Goal: Task Accomplishment & Management: Manage account settings

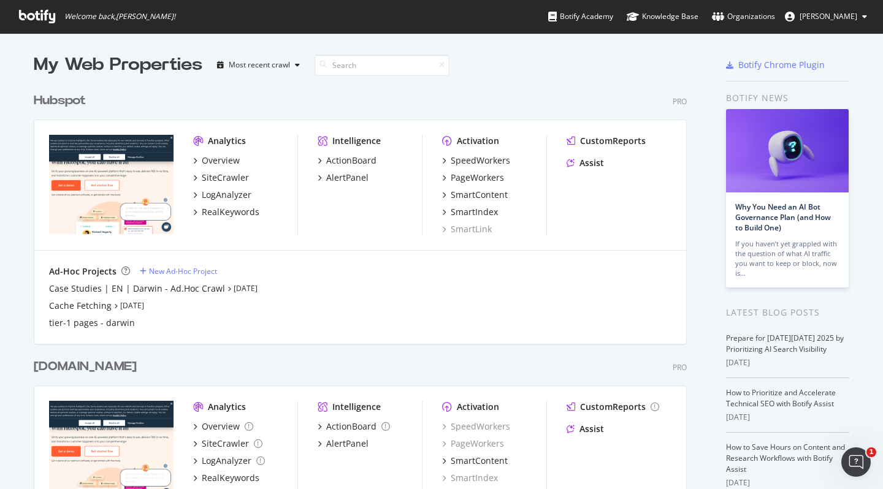
click at [837, 17] on span "[PERSON_NAME]" at bounding box center [828, 16] width 58 height 10
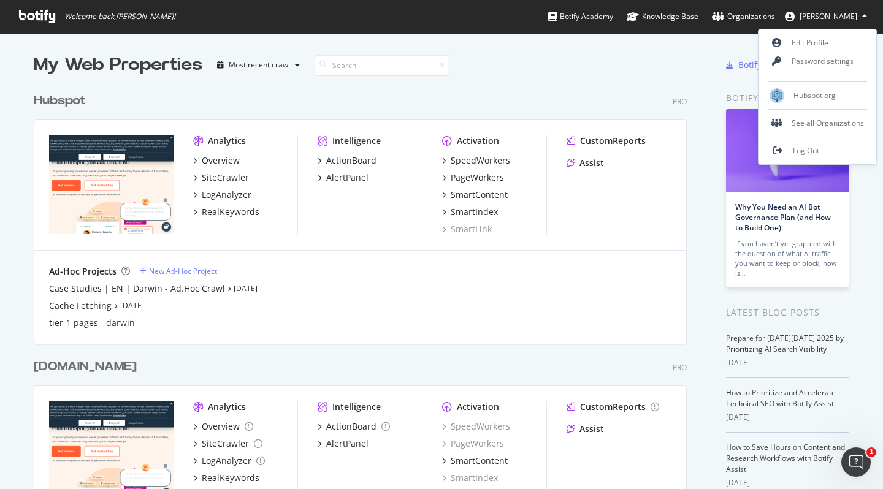
click at [690, 56] on div at bounding box center [655, 65] width 82 height 25
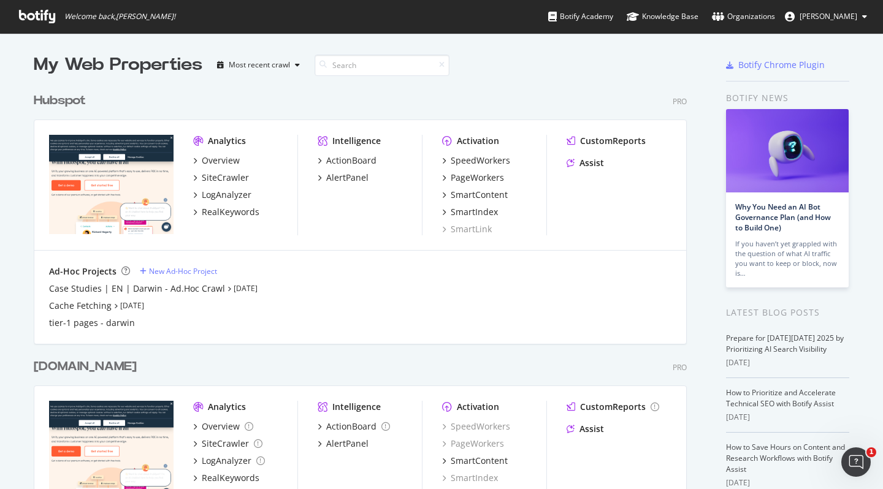
click at [59, 100] on div "Hubspot" at bounding box center [60, 101] width 52 height 18
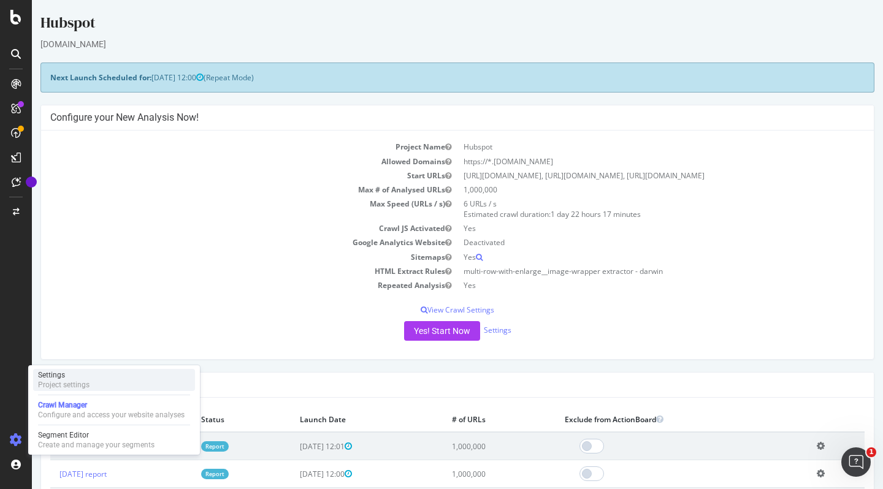
click at [81, 385] on div "Project settings" at bounding box center [63, 385] width 51 height 10
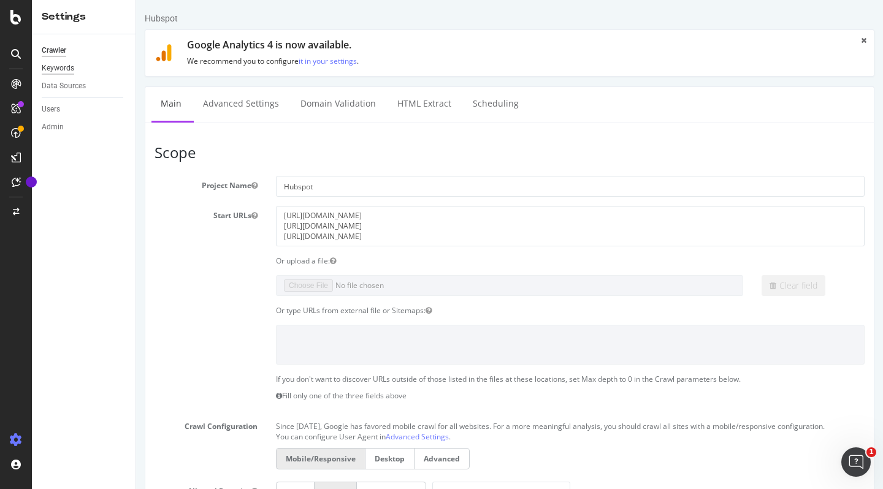
click at [48, 69] on div "Keywords" at bounding box center [58, 68] width 32 height 13
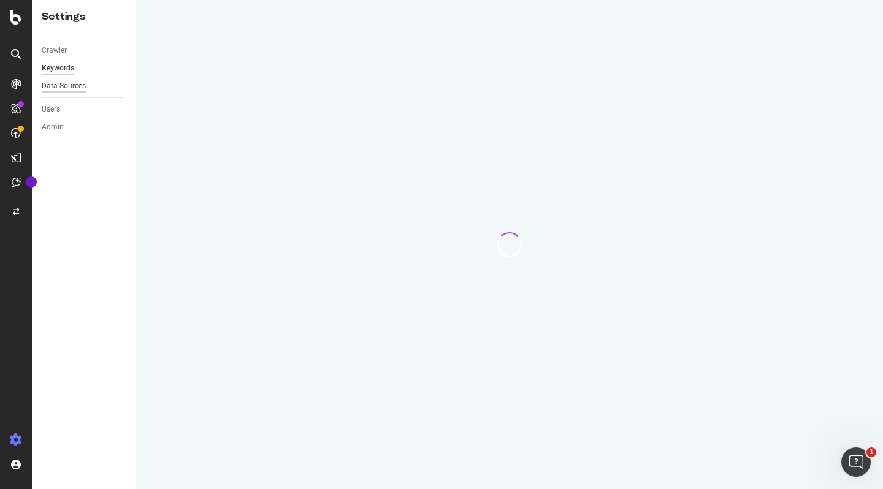
click at [78, 84] on div "Data Sources" at bounding box center [64, 86] width 44 height 13
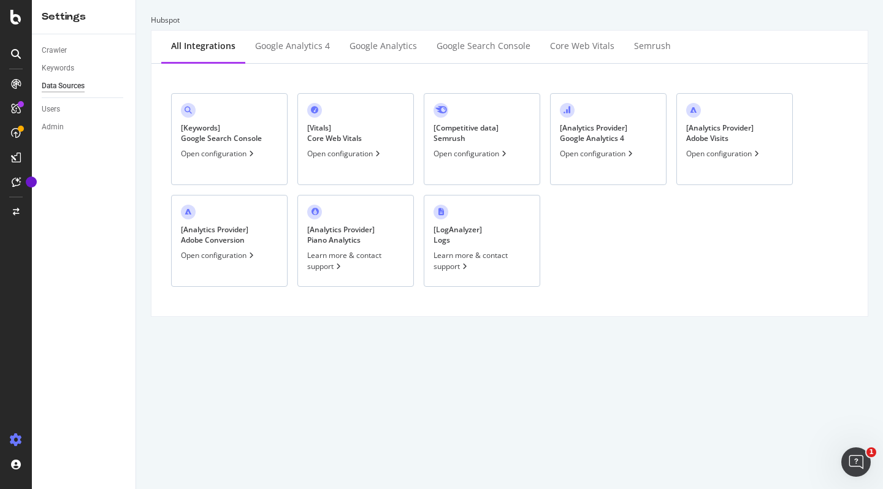
click at [608, 148] on div "[ Analytics Provider ] Google Analytics 4 Open configuration" at bounding box center [608, 139] width 116 height 92
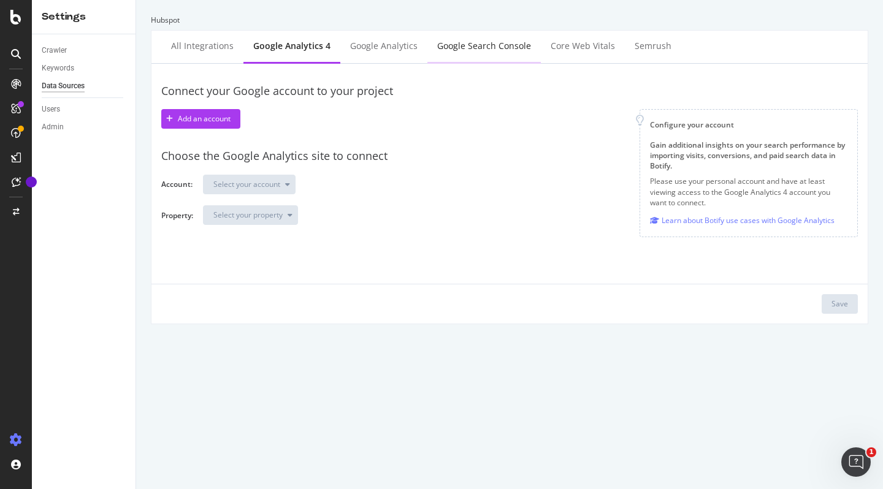
click at [455, 47] on div "Google Search Console" at bounding box center [484, 46] width 94 height 12
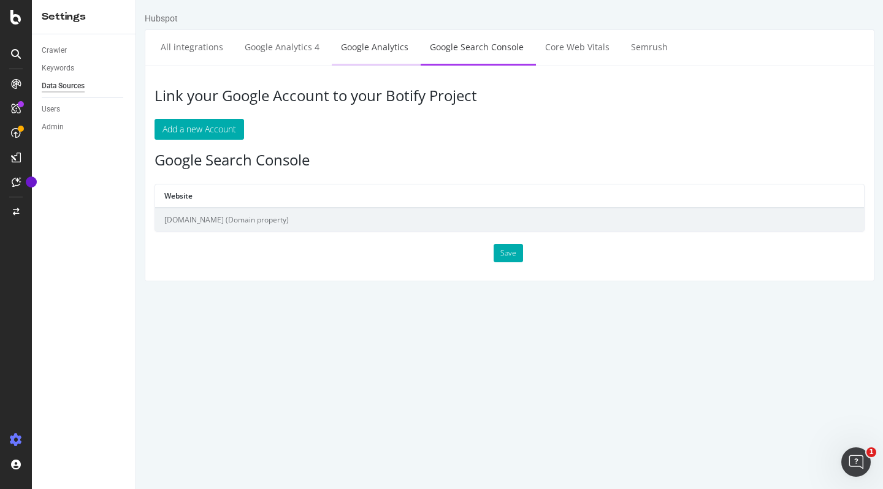
click at [384, 50] on link "Google Analytics" at bounding box center [375, 47] width 86 height 34
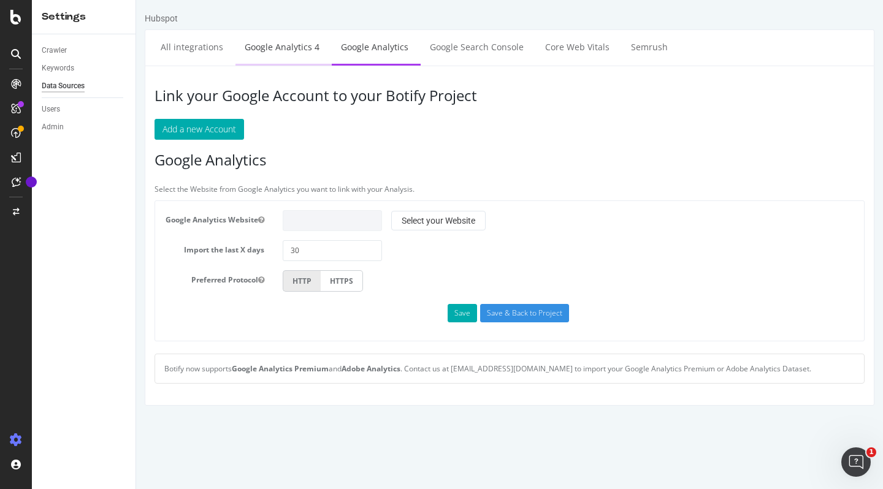
click at [307, 51] on link "Google Analytics 4" at bounding box center [281, 47] width 93 height 34
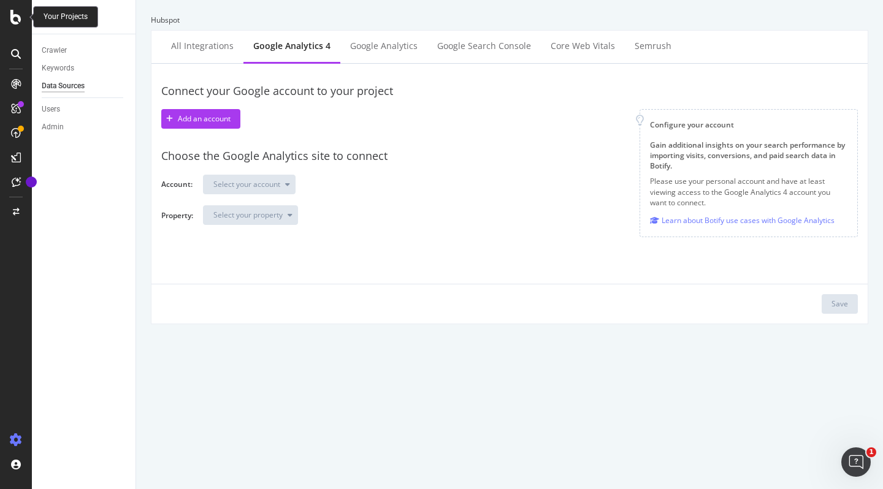
click at [15, 21] on icon at bounding box center [15, 17] width 11 height 15
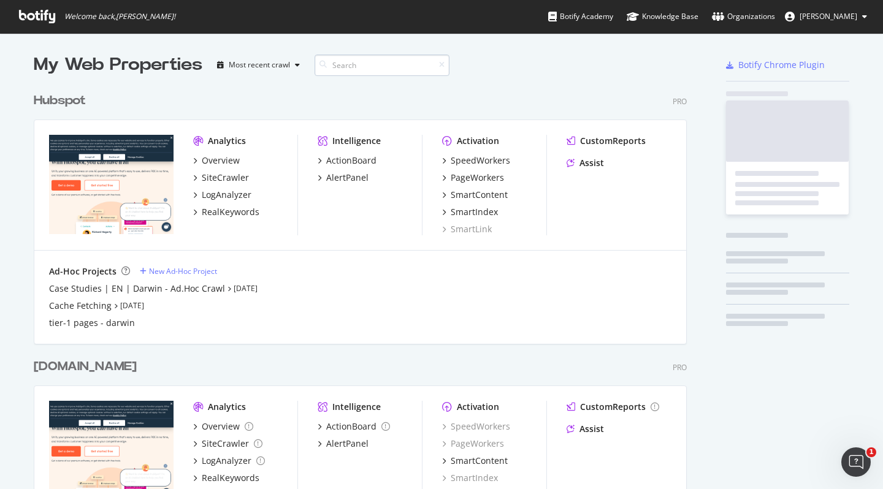
scroll to position [480, 864]
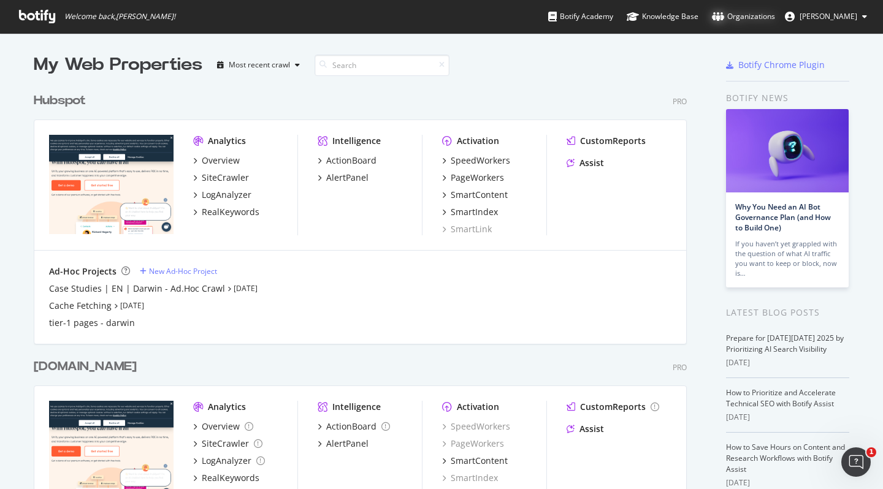
click at [756, 11] on div "Organizations" at bounding box center [743, 16] width 63 height 12
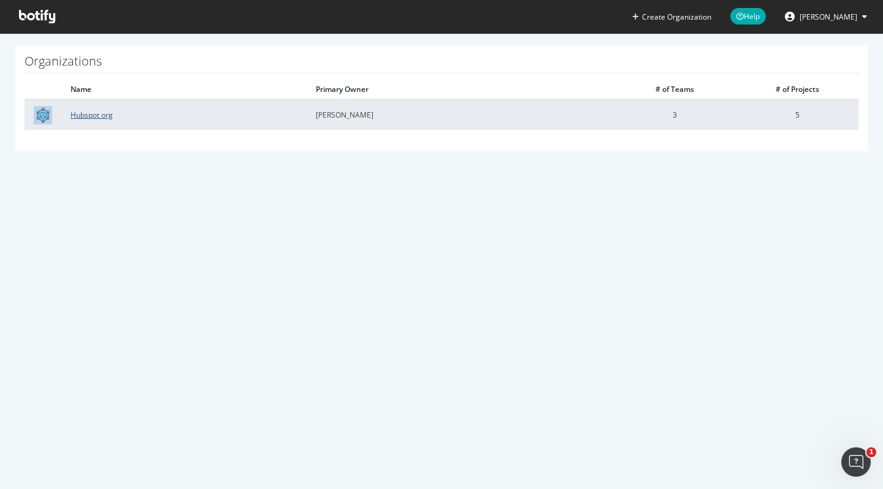
click at [97, 110] on link "Hubspot org" at bounding box center [91, 115] width 42 height 10
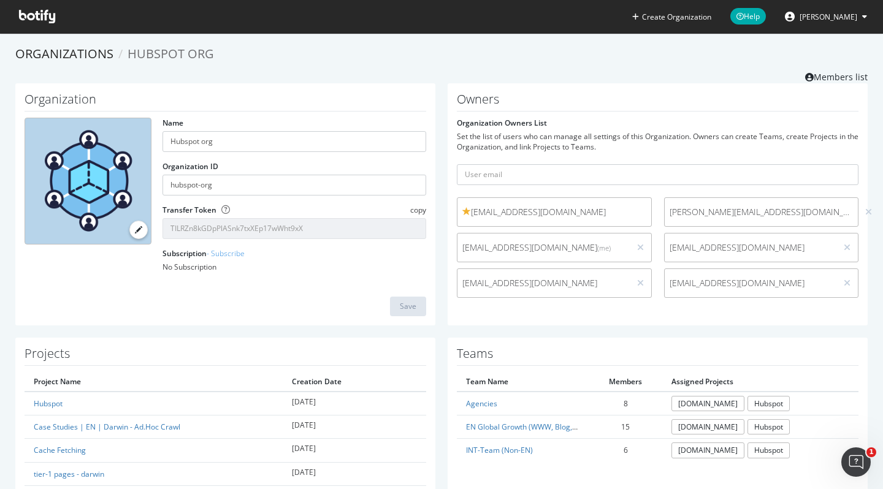
click at [101, 120] on div at bounding box center [88, 181] width 127 height 127
drag, startPoint x: 546, startPoint y: 217, endPoint x: 488, endPoint y: 216, distance: 58.2
click at [488, 216] on span "[EMAIL_ADDRESS][DOMAIN_NAME]" at bounding box center [554, 212] width 184 height 12
click at [481, 214] on span "[EMAIL_ADDRESS][DOMAIN_NAME]" at bounding box center [554, 212] width 184 height 12
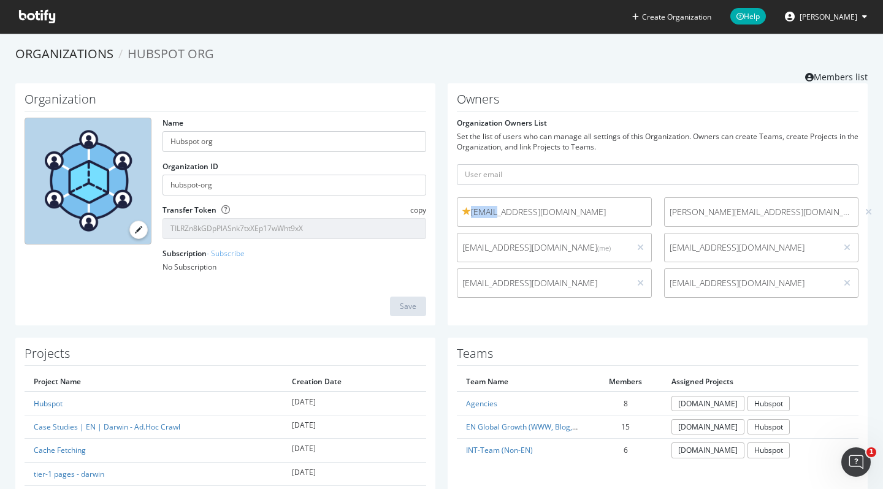
copy span "afrost"
click at [826, 18] on span "[PERSON_NAME]" at bounding box center [828, 17] width 58 height 10
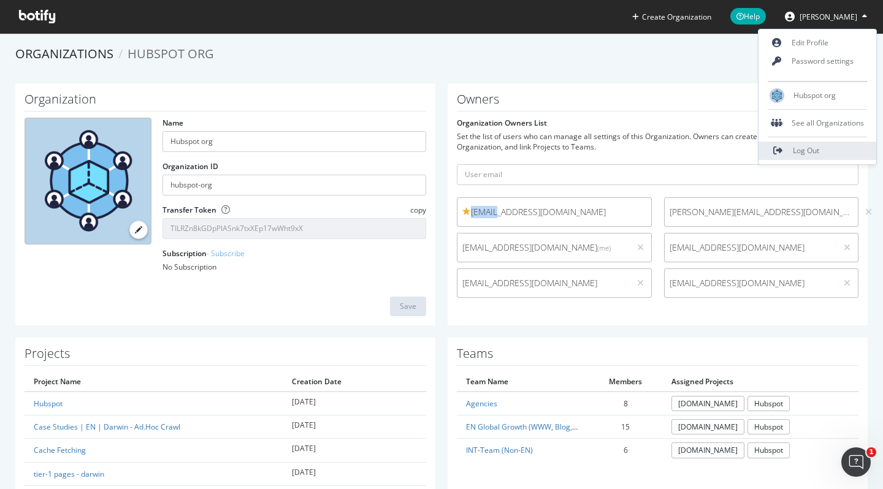
click at [800, 150] on span "Log Out" at bounding box center [806, 150] width 26 height 10
